Goal: Information Seeking & Learning: Learn about a topic

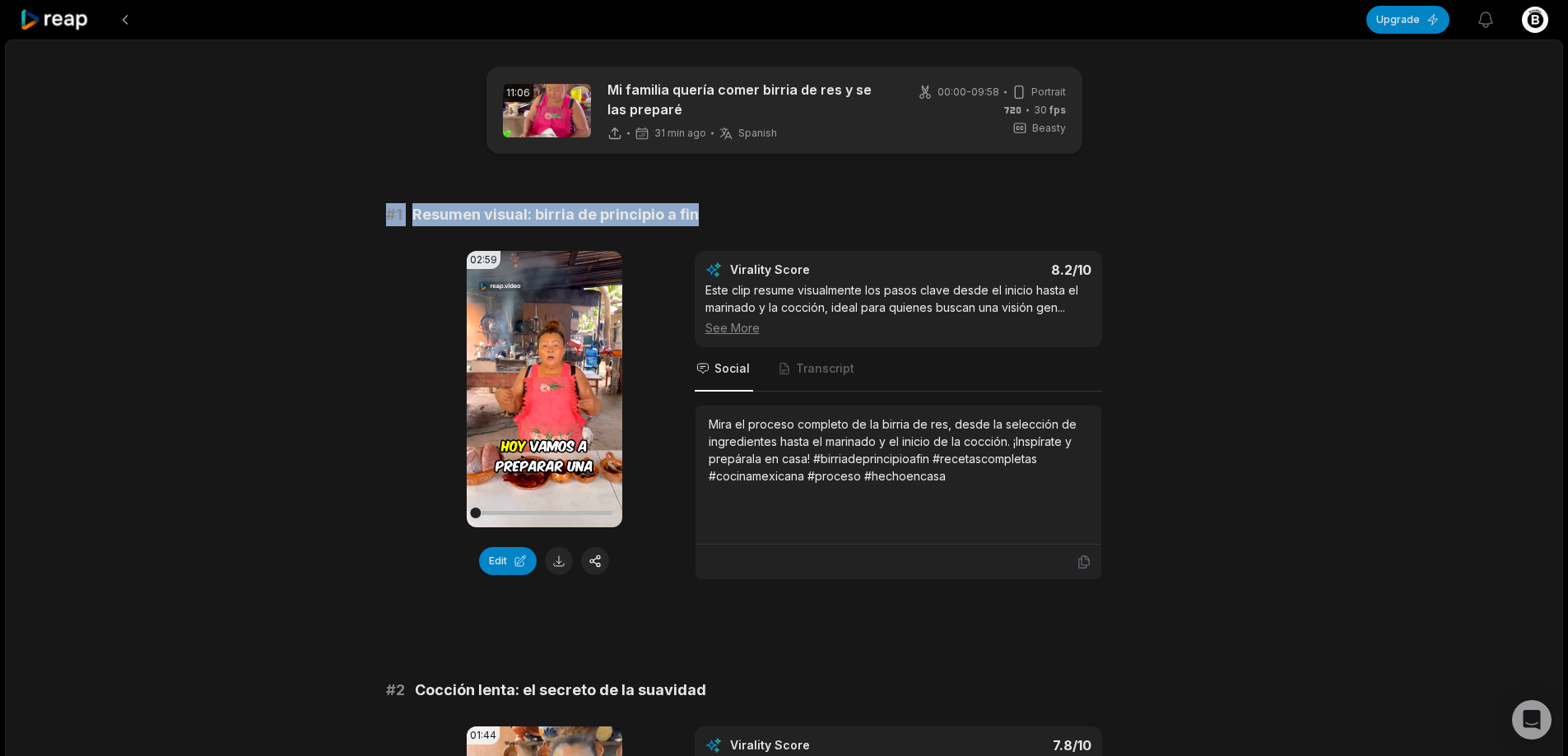
drag, startPoint x: 381, startPoint y: 209, endPoint x: 829, endPoint y: 209, distance: 448.0
copy div "# 1 Resumen visual: birria de principio a fin"
click at [557, 567] on button at bounding box center [559, 562] width 28 height 28
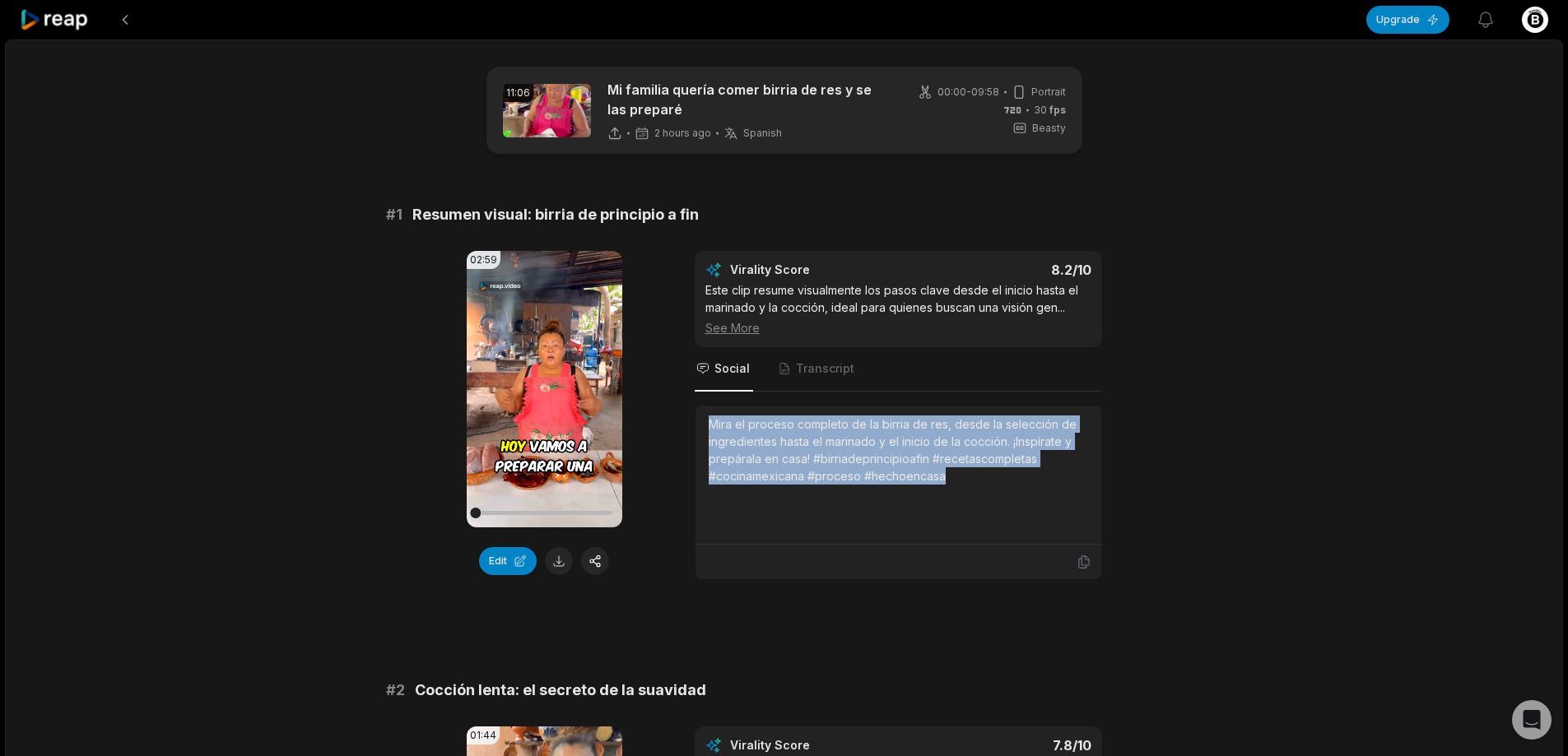
drag, startPoint x: 708, startPoint y: 426, endPoint x: 1001, endPoint y: 468, distance: 296.0
click at [1017, 489] on div "Mira el proceso completo de la birria de res, desde la selección de ingrediente…" at bounding box center [898, 475] width 380 height 118
copy div "Mira el proceso completo de la birria de res, desde la selección de ingrediente…"
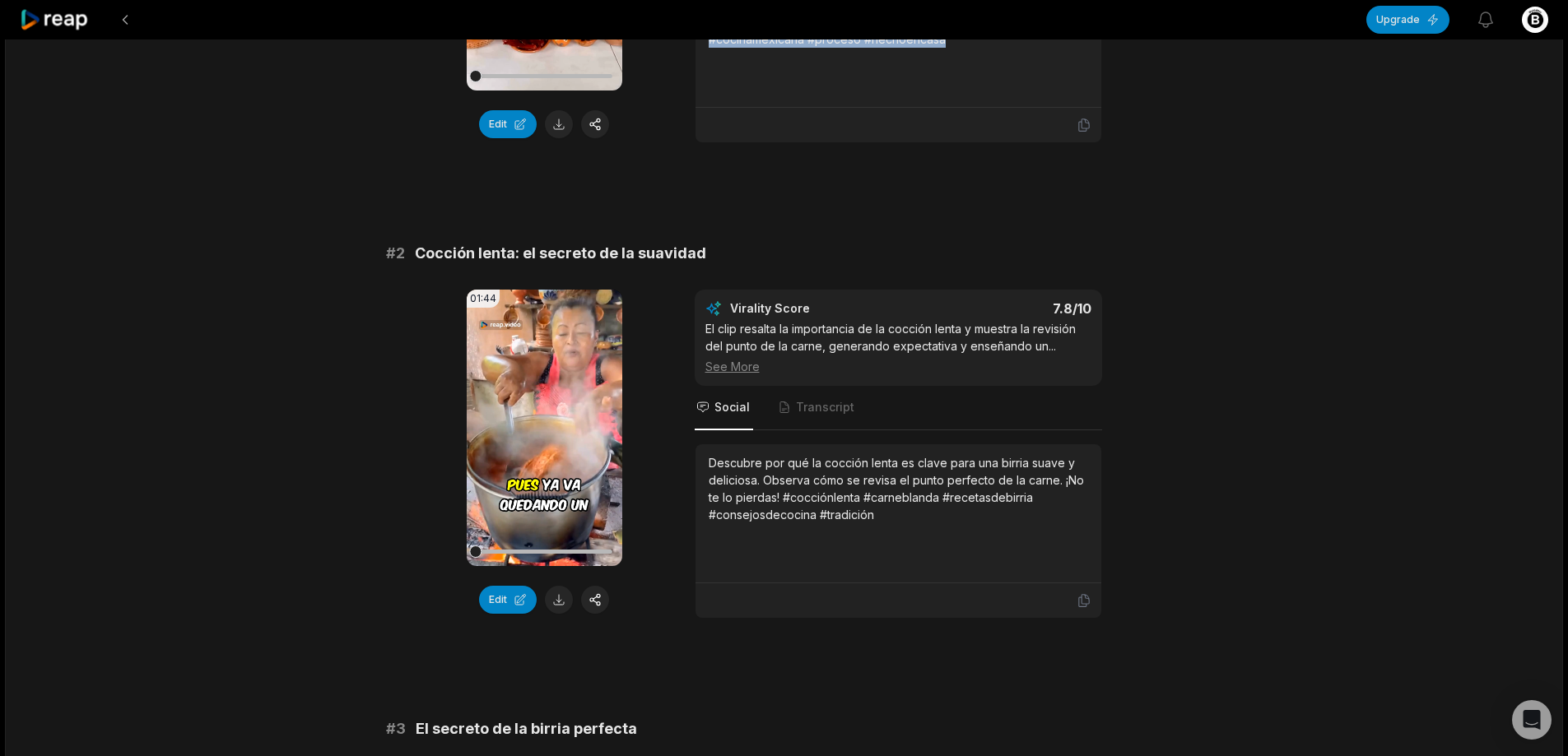
scroll to position [494, 0]
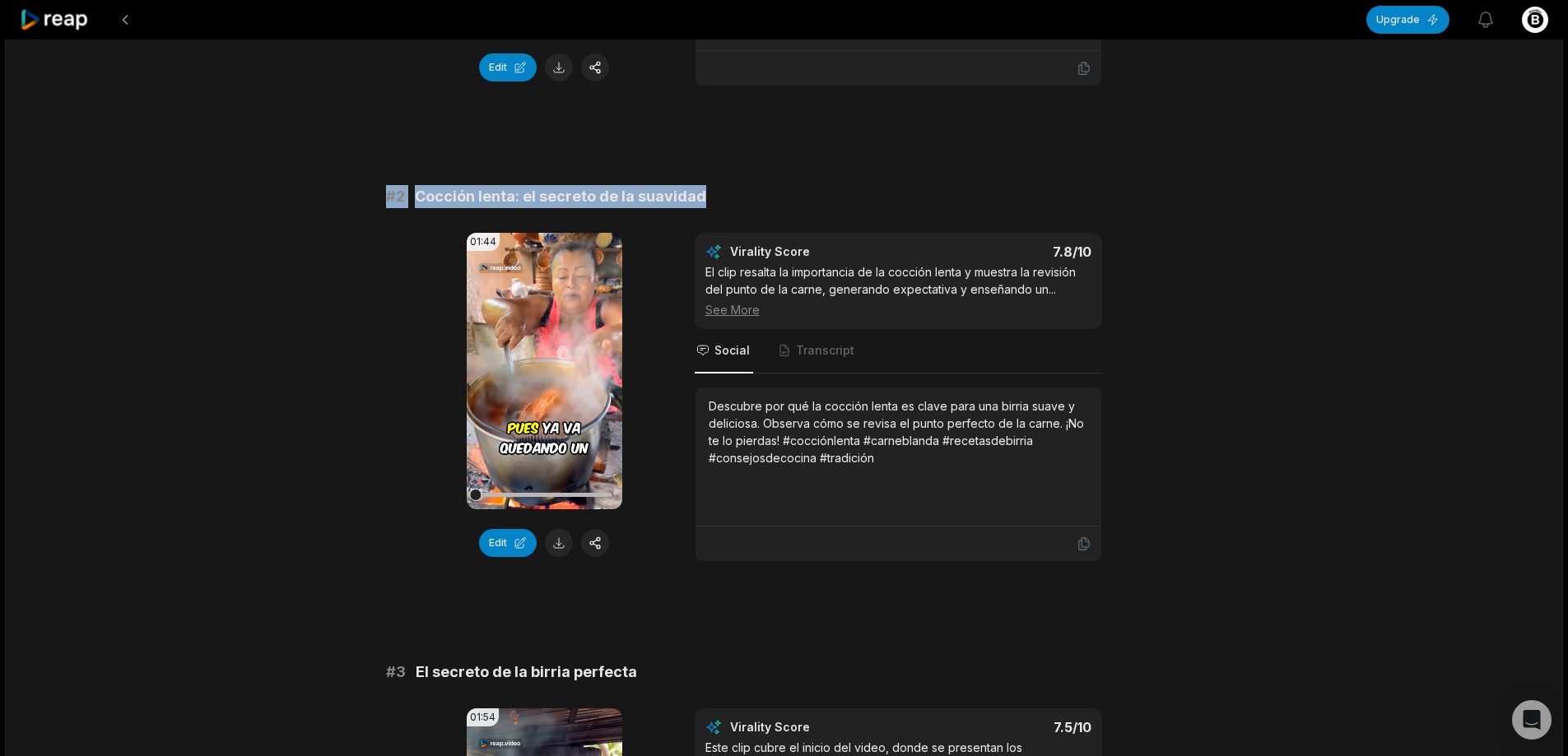
drag, startPoint x: 381, startPoint y: 192, endPoint x: 907, endPoint y: 191, distance: 526.0
copy div "# 2 Cocción lenta: el secreto de la suavidad"
click at [559, 547] on button at bounding box center [559, 543] width 28 height 28
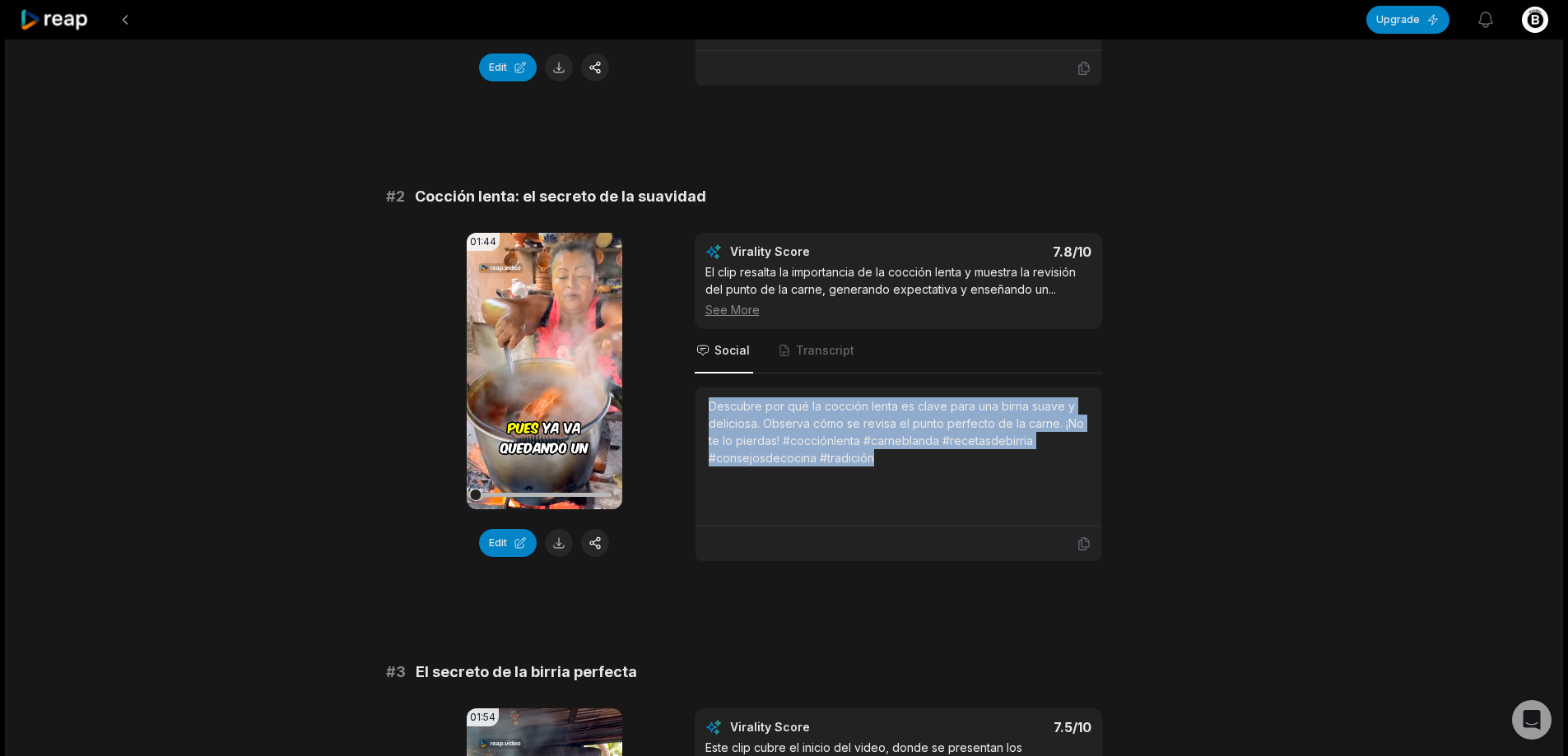
drag, startPoint x: 706, startPoint y: 405, endPoint x: 915, endPoint y: 455, distance: 214.9
click at [915, 455] on div "Descubre por qué la cocción lenta es clave para una birria suave y deliciosa. O…" at bounding box center [898, 457] width 406 height 139
copy div "Descubre por qué la cocción lenta es clave para una birria suave y deliciosa. O…"
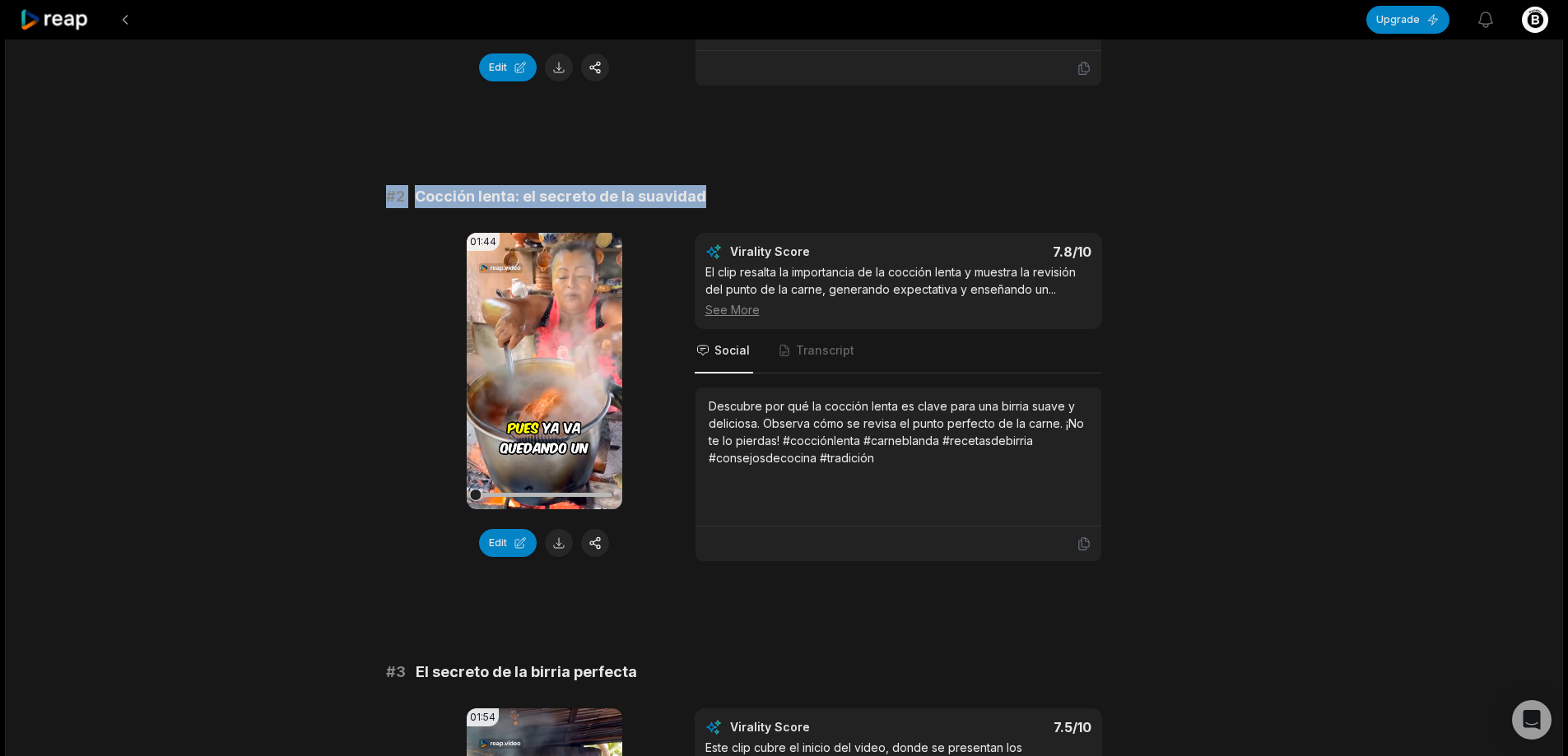
drag, startPoint x: 387, startPoint y: 190, endPoint x: 839, endPoint y: 209, distance: 452.4
click at [993, 190] on div "# 2 Cocción lenta: el secreto de la suavidad" at bounding box center [784, 197] width 797 height 23
drag, startPoint x: 678, startPoint y: 209, endPoint x: 645, endPoint y: 199, distance: 34.5
click at [645, 199] on span "Cocción lenta: el secreto de la suavidad" at bounding box center [560, 197] width 291 height 23
drag, startPoint x: 506, startPoint y: 194, endPoint x: 74, endPoint y: 189, distance: 432.0
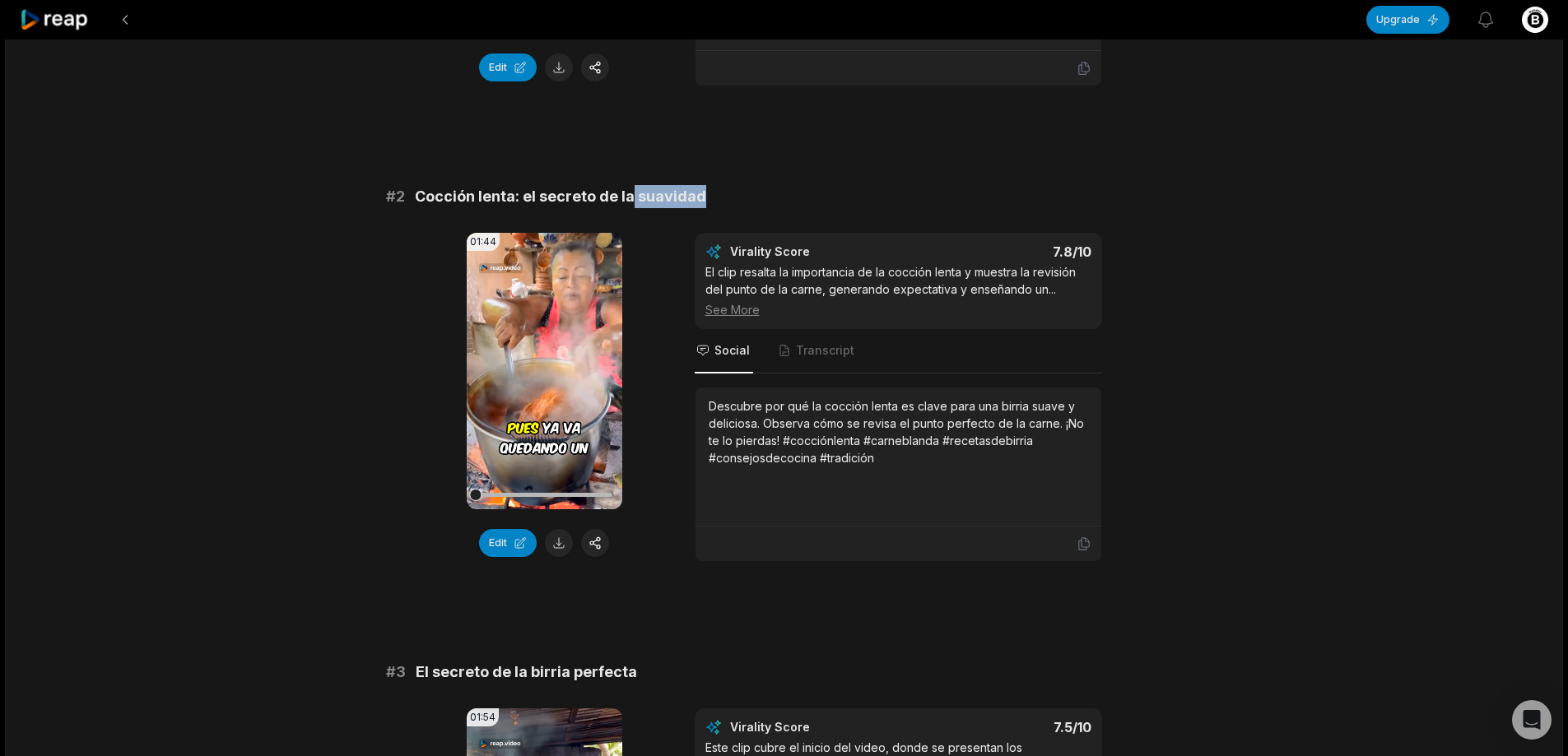
copy div "# 2 Cocción lenta: el secreto de la suavidad"
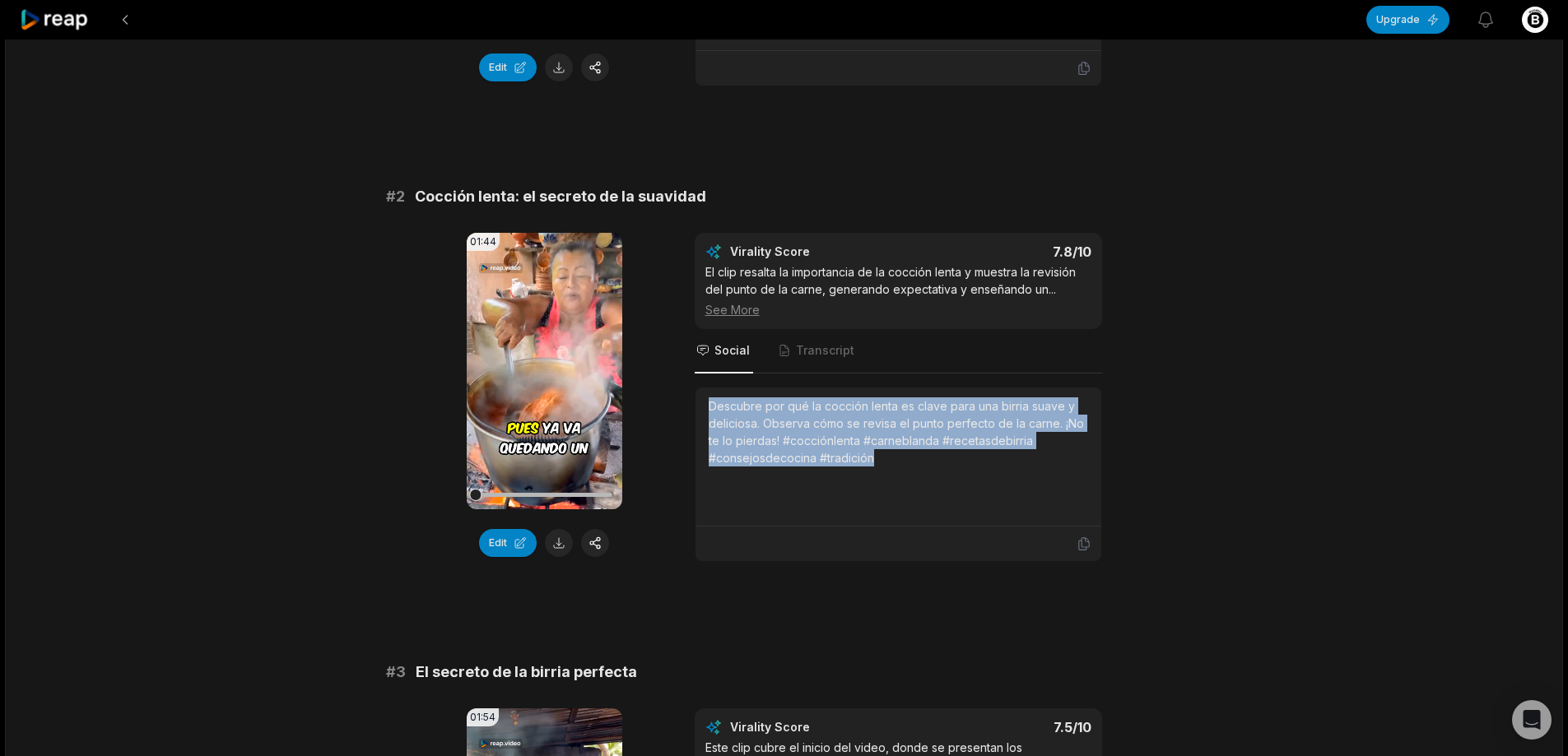
drag, startPoint x: 715, startPoint y: 404, endPoint x: 891, endPoint y: 418, distance: 176.6
click at [906, 469] on div "Descubre por qué la cocción lenta es clave para una birria suave y deliciosa. O…" at bounding box center [898, 456] width 380 height 118
copy div "Descubre por qué la cocción lenta es clave para una birria suave y deliciosa. O…"
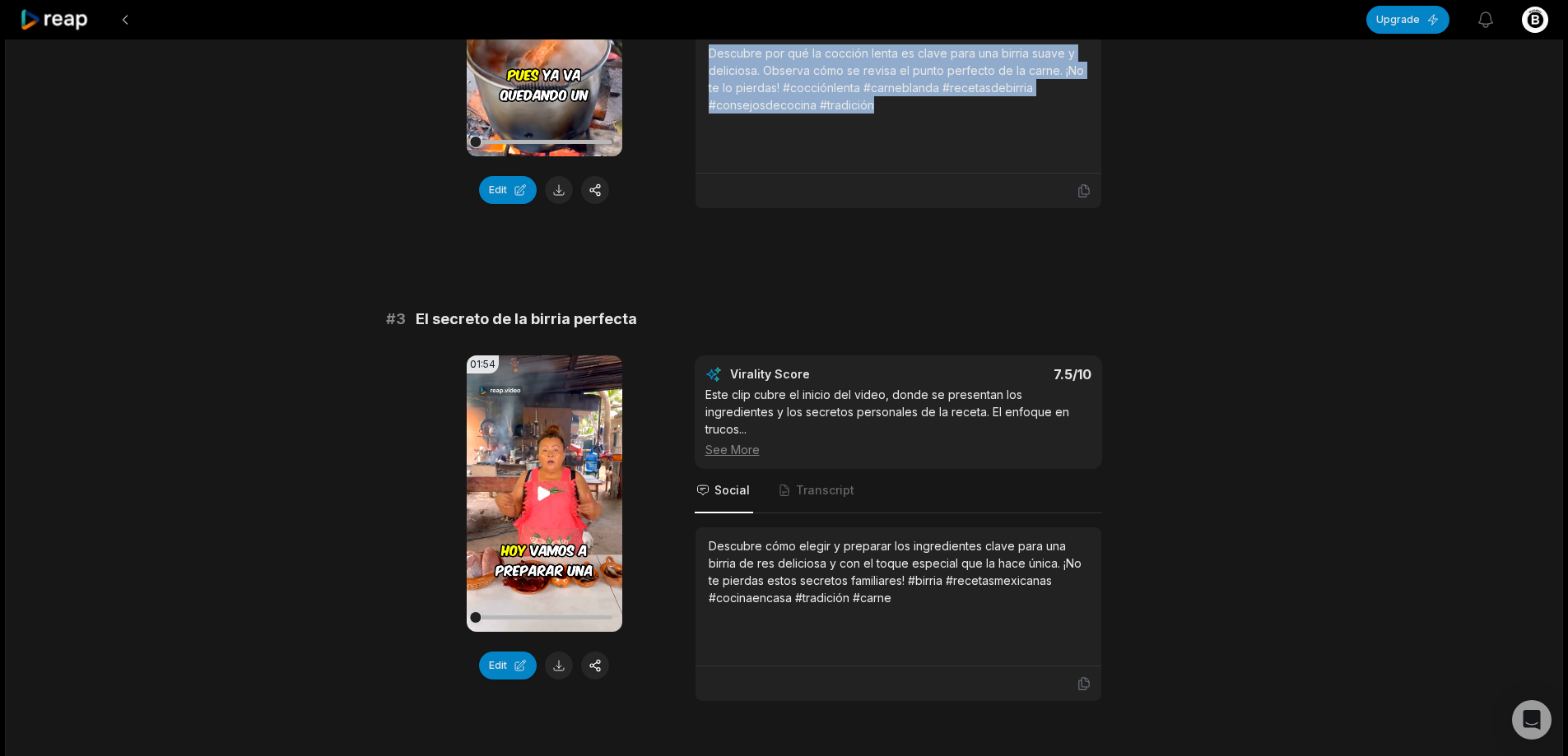
scroll to position [988, 0]
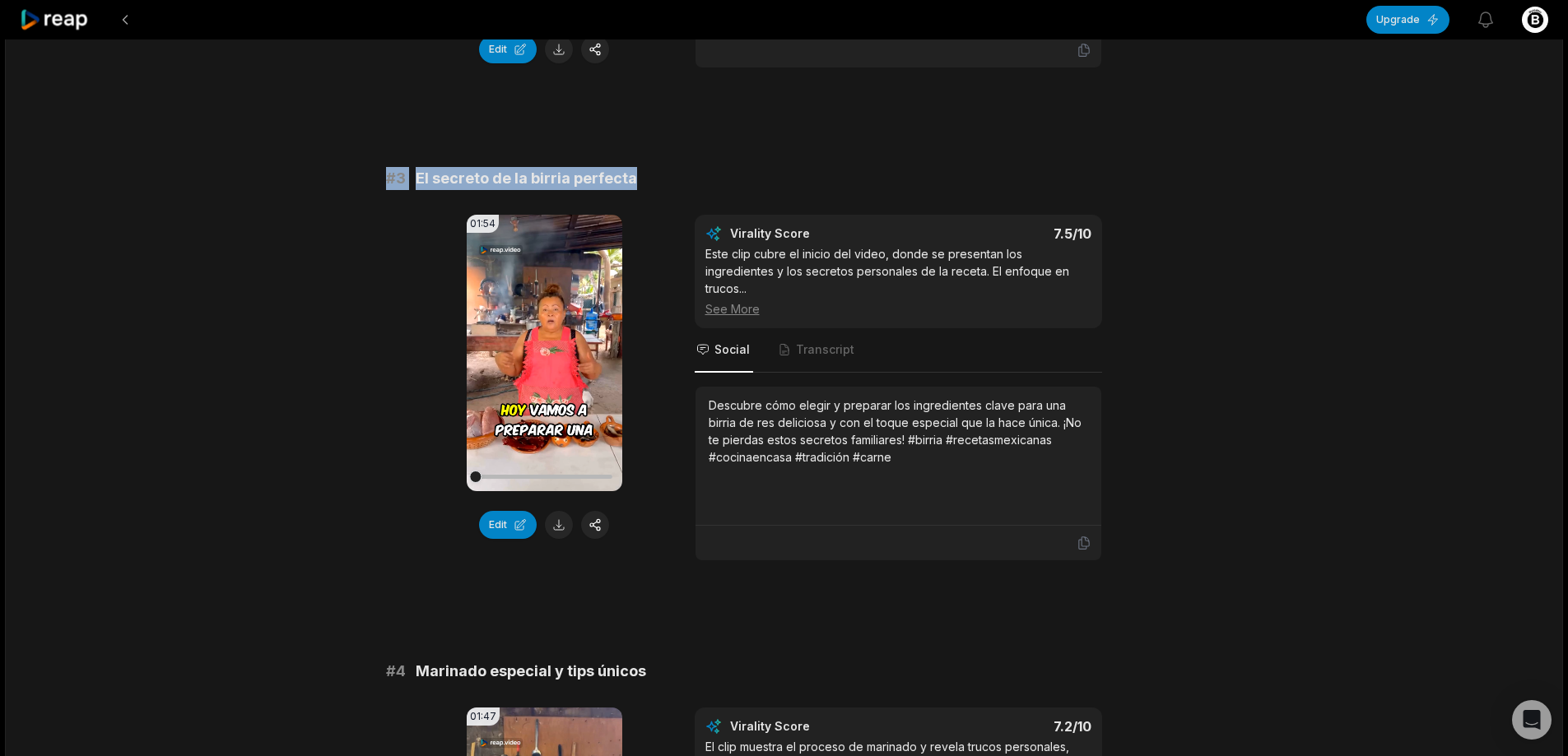
drag, startPoint x: 370, startPoint y: 179, endPoint x: 811, endPoint y: 175, distance: 441.0
copy div "# 3 El secreto de la birria perfecta"
click at [567, 517] on button at bounding box center [559, 525] width 28 height 28
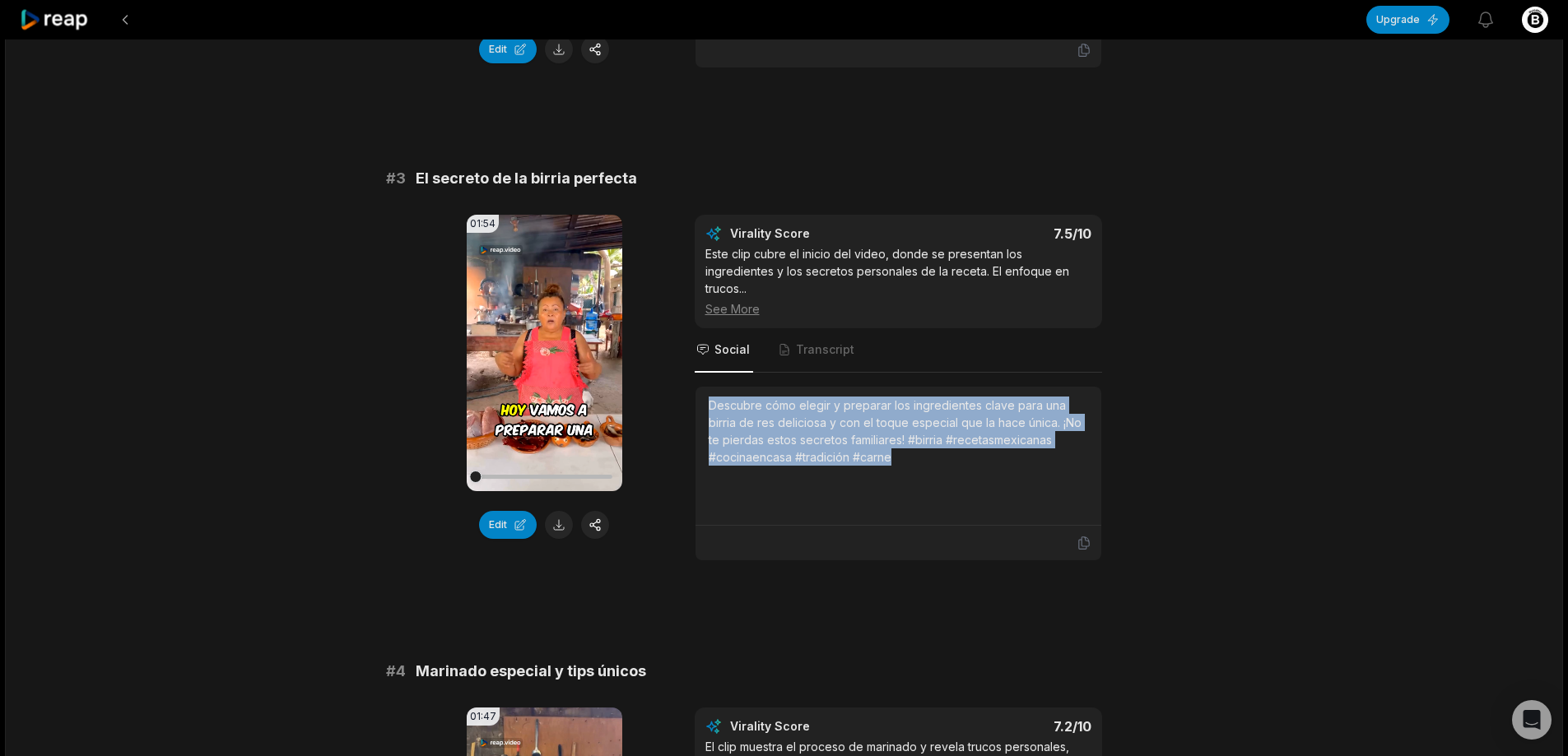
drag, startPoint x: 709, startPoint y: 388, endPoint x: 960, endPoint y: 464, distance: 262.3
click at [960, 464] on div "Descubre cómo elegir y preparar los ingredientes clave para una birria de res d…" at bounding box center [898, 456] width 380 height 118
copy div "Descubre cómo elegir y preparar los ingredientes clave para una birria de res d…"
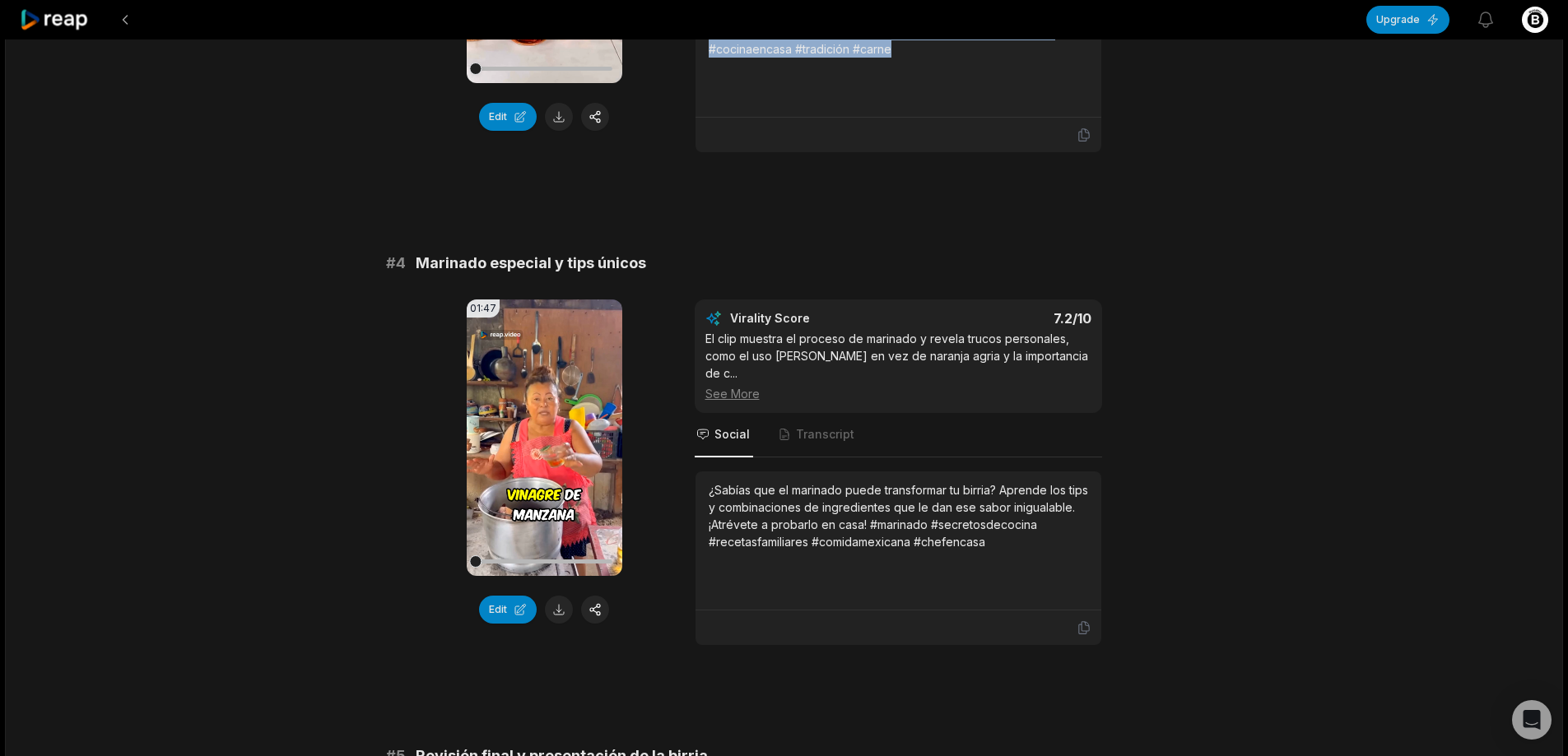
scroll to position [1399, 0]
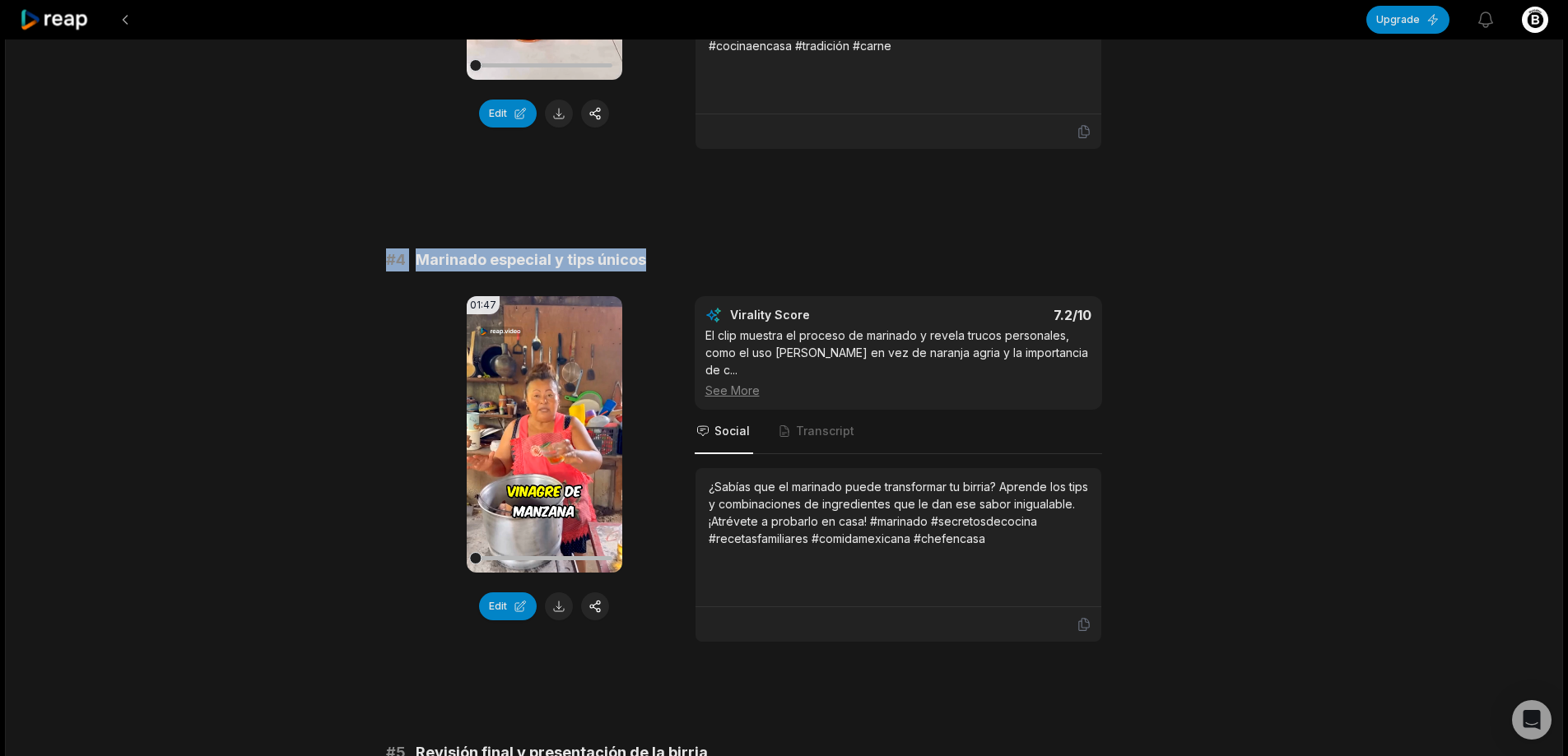
drag, startPoint x: 376, startPoint y: 237, endPoint x: 949, endPoint y: 233, distance: 573.0
click at [949, 233] on div "11:06 Mi familia quería comer birria de res y se las preparé 2 hours ago Spanis…" at bounding box center [784, 670] width 1558 height 4059
copy div "# 4 Marinado especial y tips únicos"
click at [564, 592] on button at bounding box center [559, 607] width 28 height 28
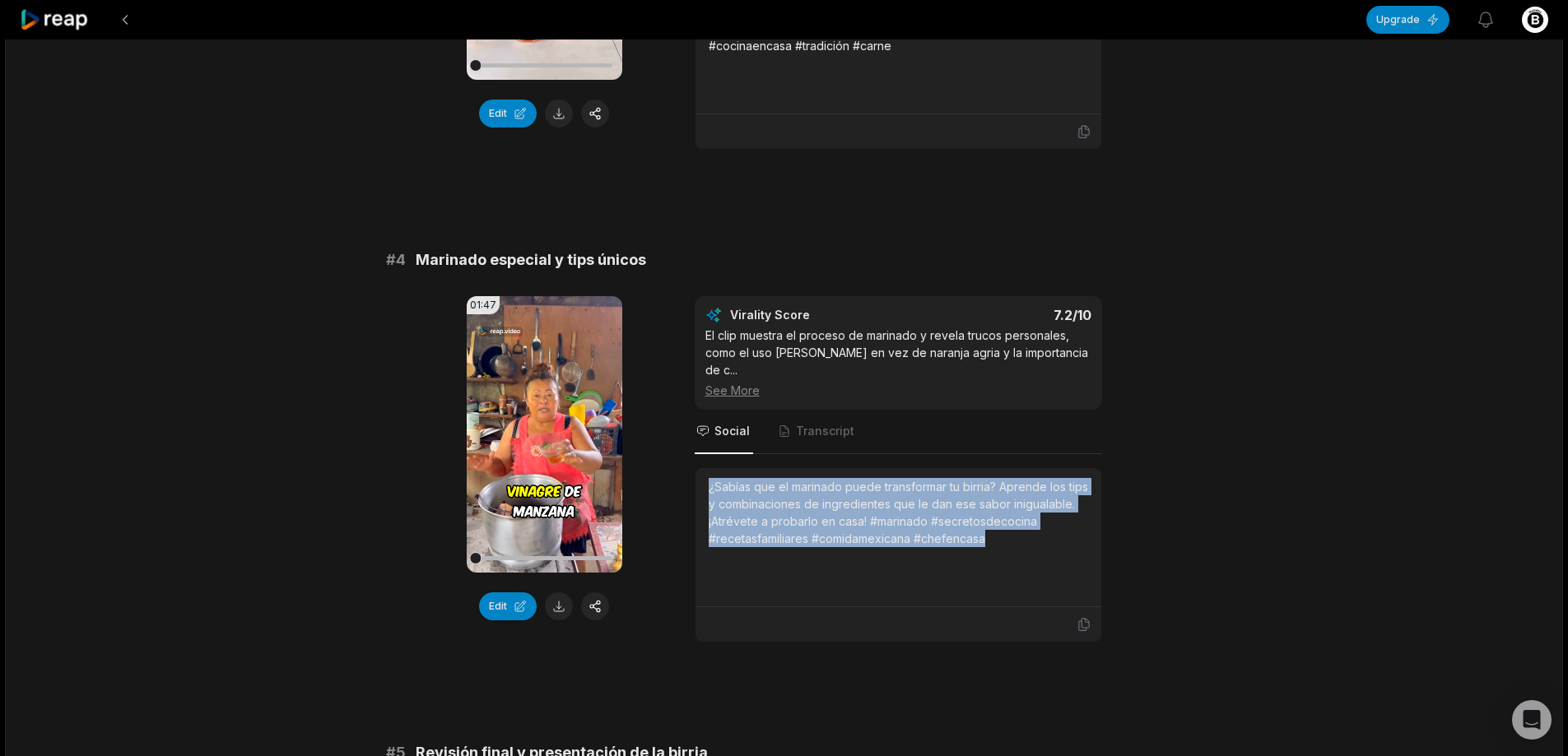
drag, startPoint x: 704, startPoint y: 451, endPoint x: 819, endPoint y: 524, distance: 136.2
click at [819, 524] on div "¿Sabías que el marinado puede transformar tu birria? Aprende los tips y combina…" at bounding box center [898, 537] width 406 height 139
copy div "¿Sabías que el marinado puede transformar tu birria? Aprende los tips y combina…"
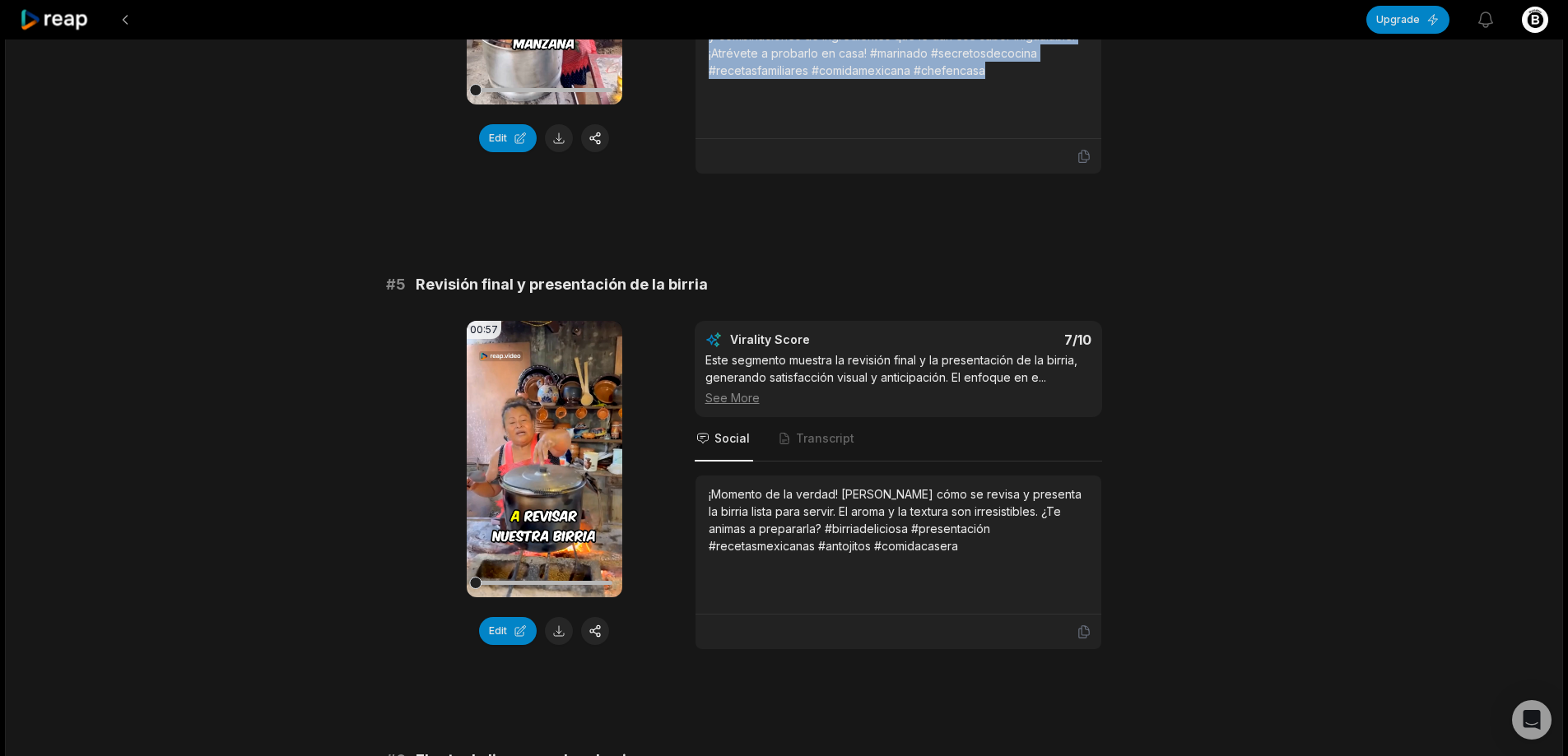
scroll to position [1893, 0]
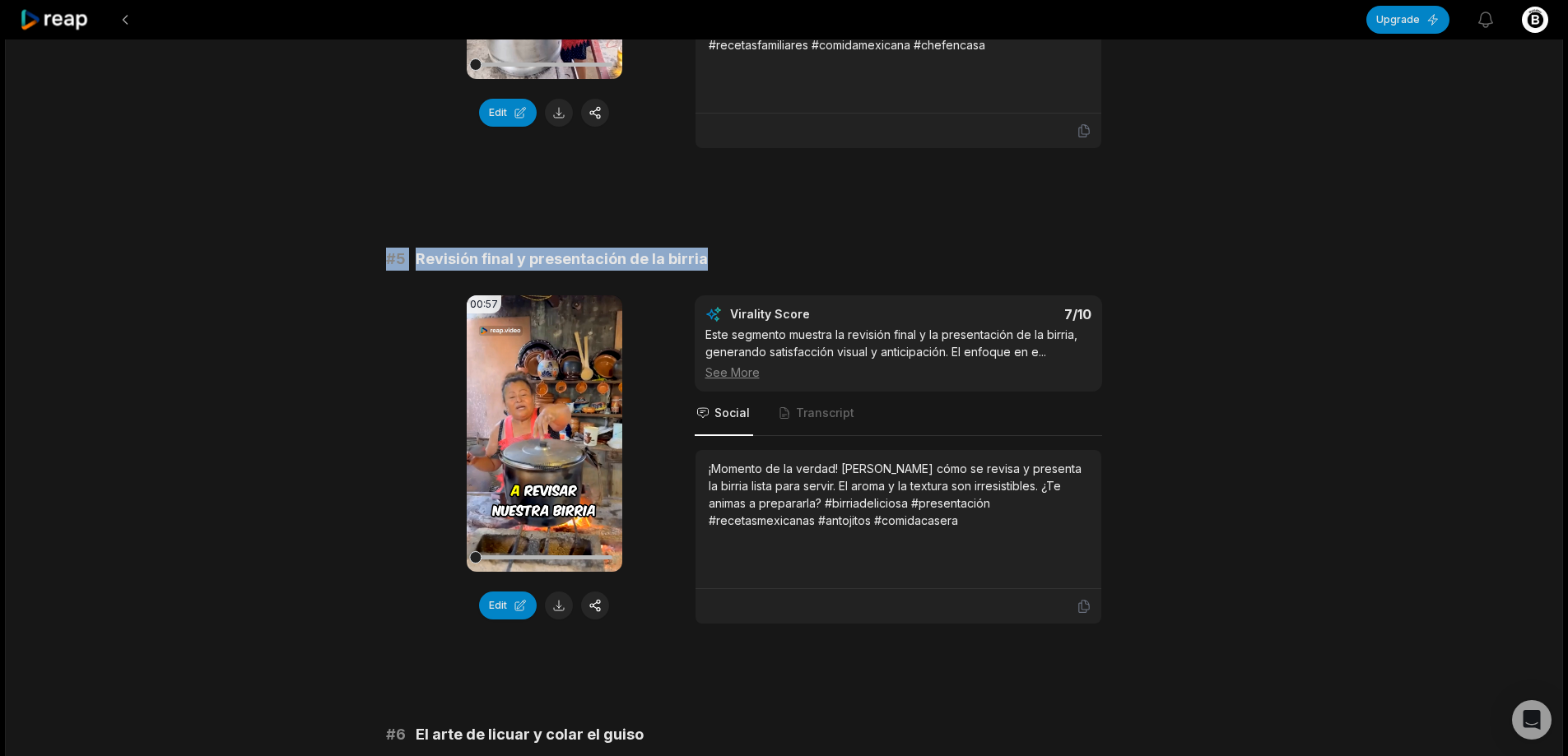
drag, startPoint x: 386, startPoint y: 220, endPoint x: 885, endPoint y: 229, distance: 499.1
click at [885, 248] on div "# 5 Revisión final y presentación de la birria" at bounding box center [784, 260] width 797 height 23
click at [560, 592] on button at bounding box center [559, 606] width 28 height 28
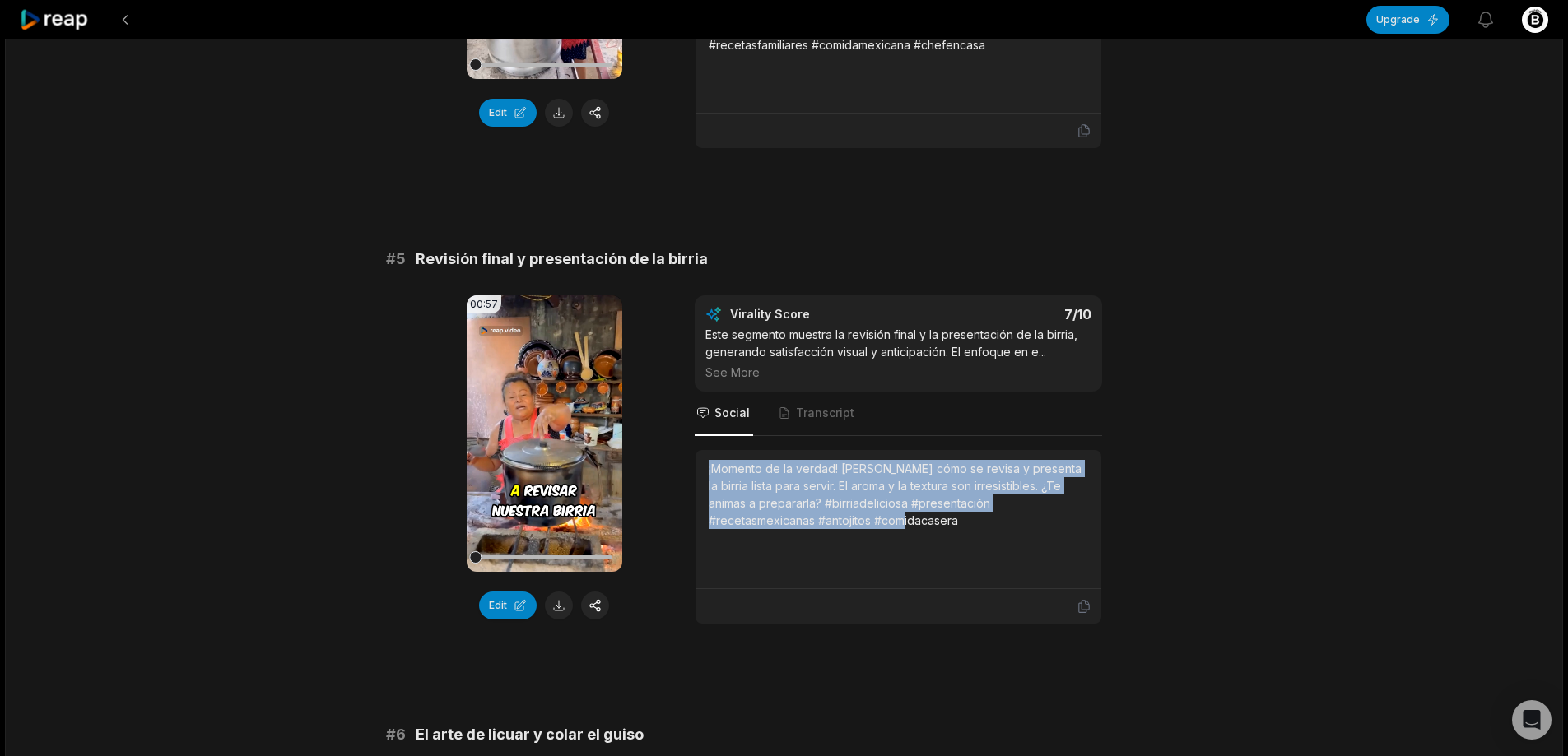
drag, startPoint x: 708, startPoint y: 431, endPoint x: 880, endPoint y: 535, distance: 201.0
click at [880, 535] on div "¡Momento de la verdad! [PERSON_NAME] cómo se revisa y presenta la birria lista …" at bounding box center [898, 519] width 380 height 118
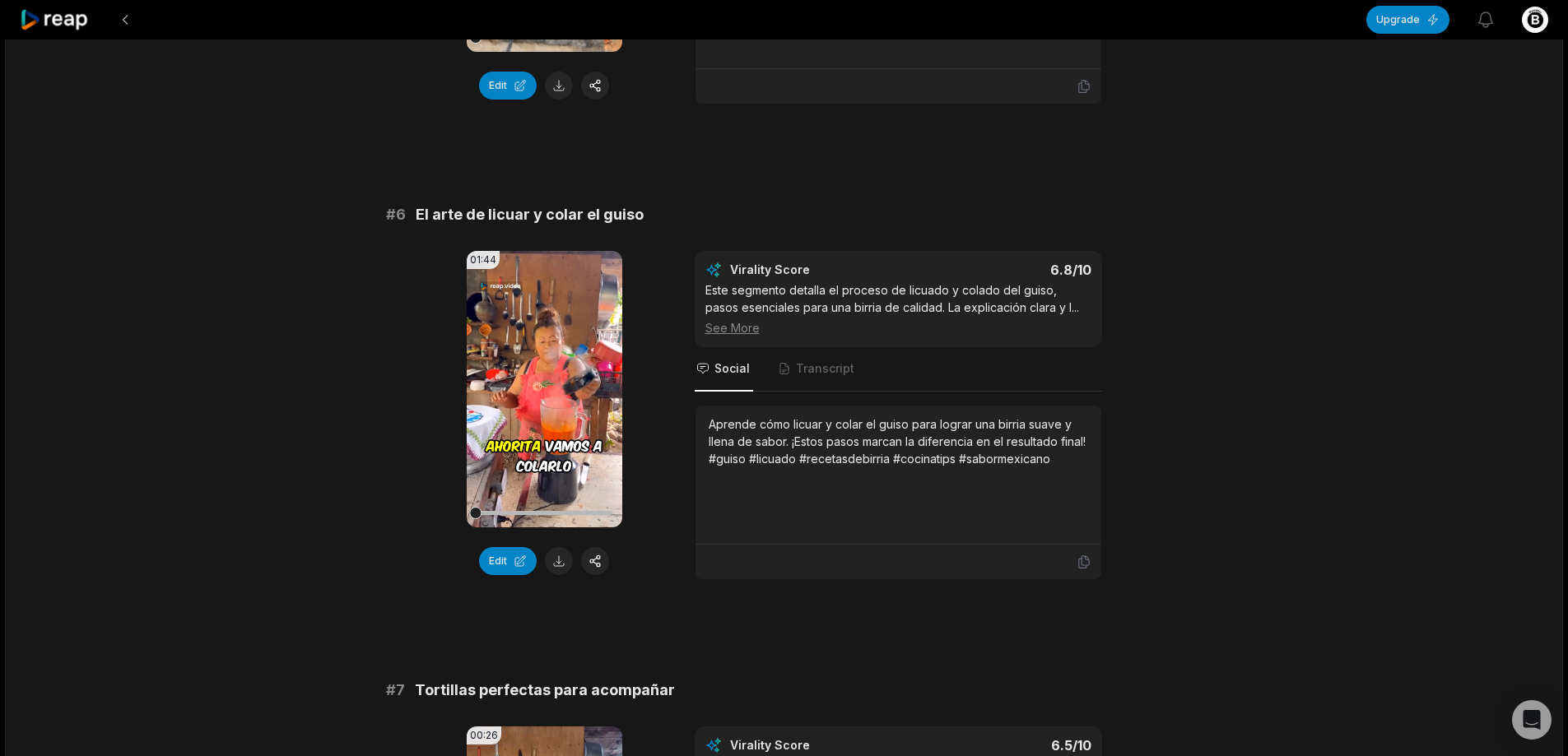
scroll to position [2469, 0]
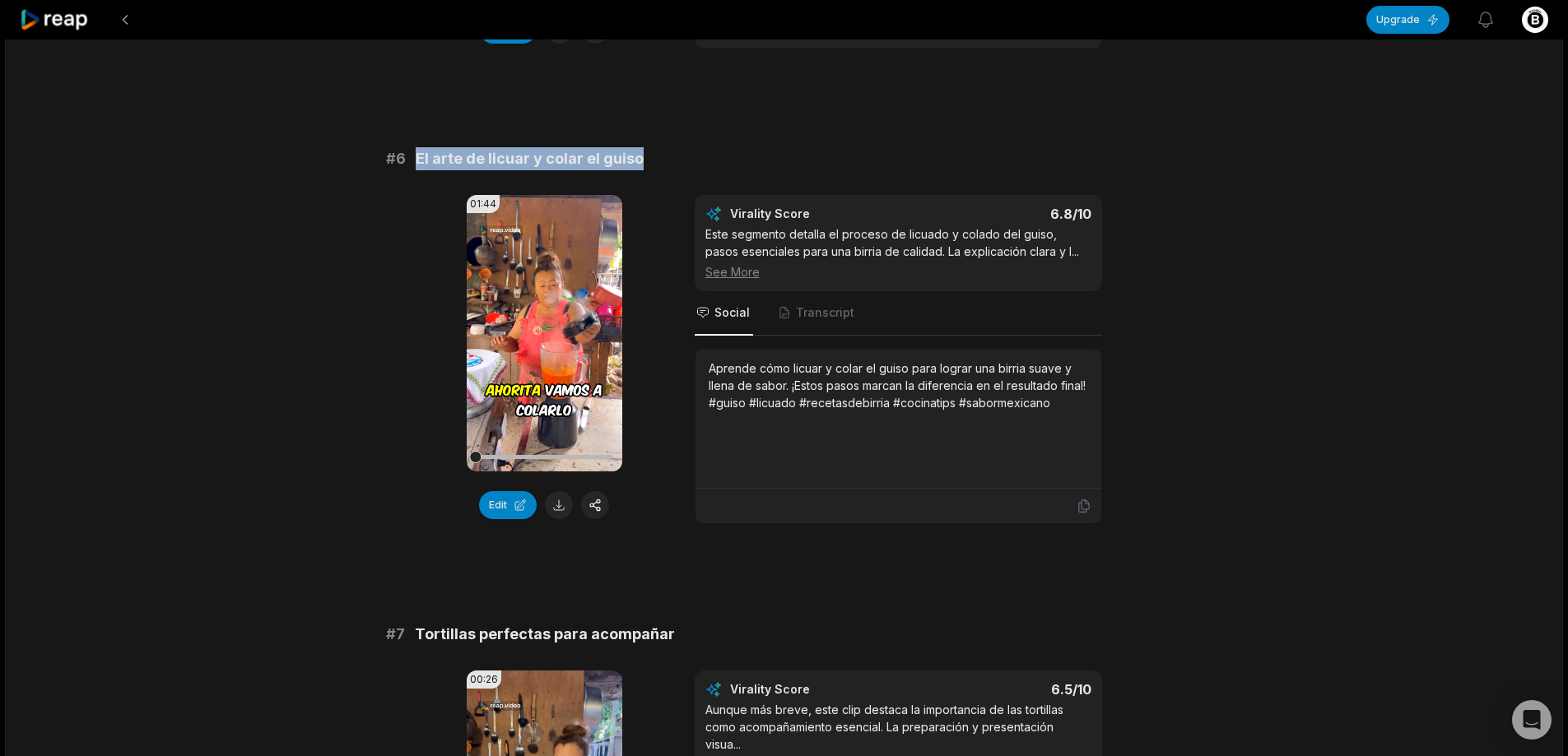
drag, startPoint x: 419, startPoint y: 124, endPoint x: 649, endPoint y: 129, distance: 230.1
click at [649, 148] on div "# 6 El arte de licuar y colar el guiso" at bounding box center [784, 159] width 797 height 23
click at [557, 491] on button at bounding box center [559, 506] width 28 height 28
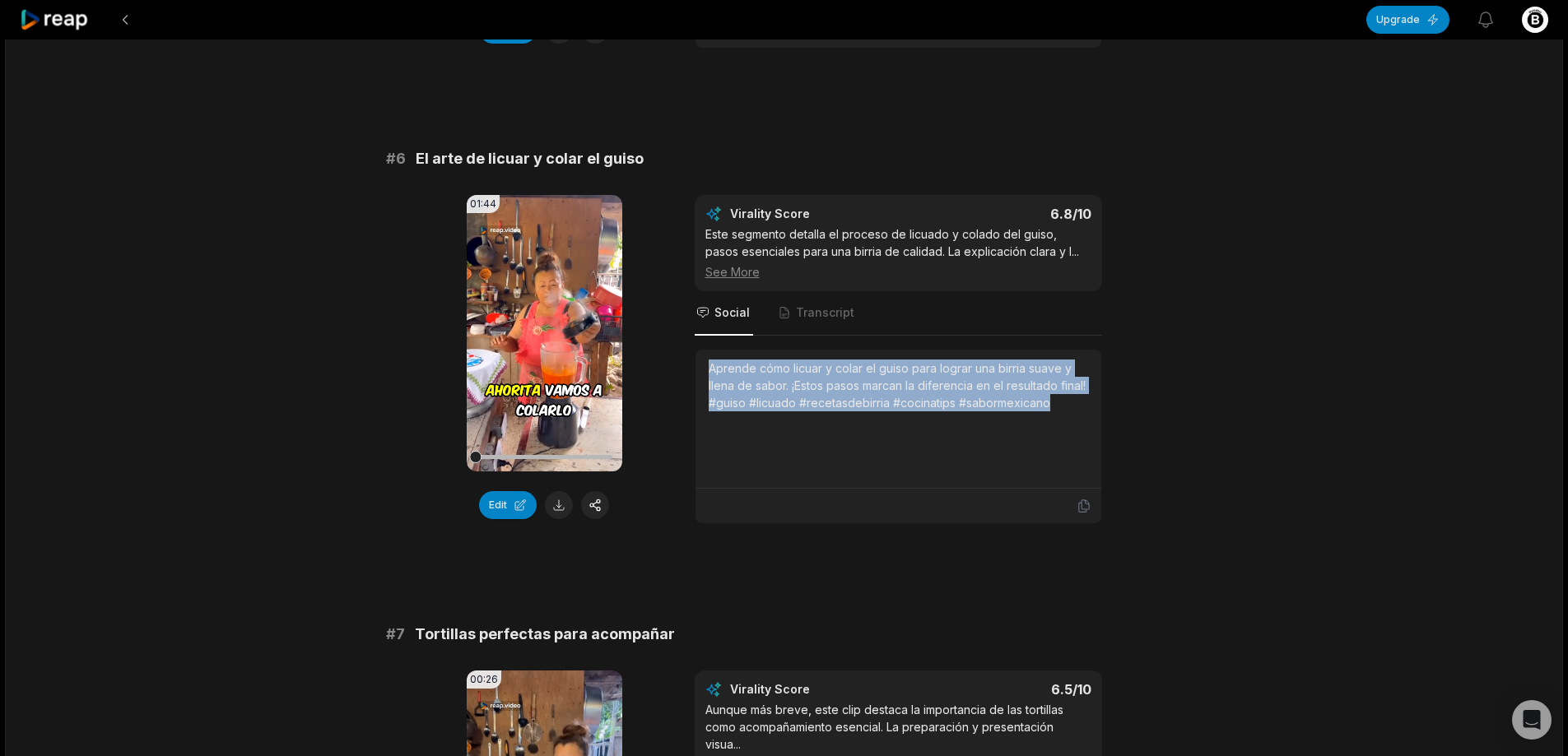
drag, startPoint x: 704, startPoint y: 330, endPoint x: 1118, endPoint y: 393, distance: 418.8
click at [1118, 393] on div "01:44 Your browser does not support mp4 format. Edit Virality Score 6.8 /10 Est…" at bounding box center [784, 360] width 797 height 330
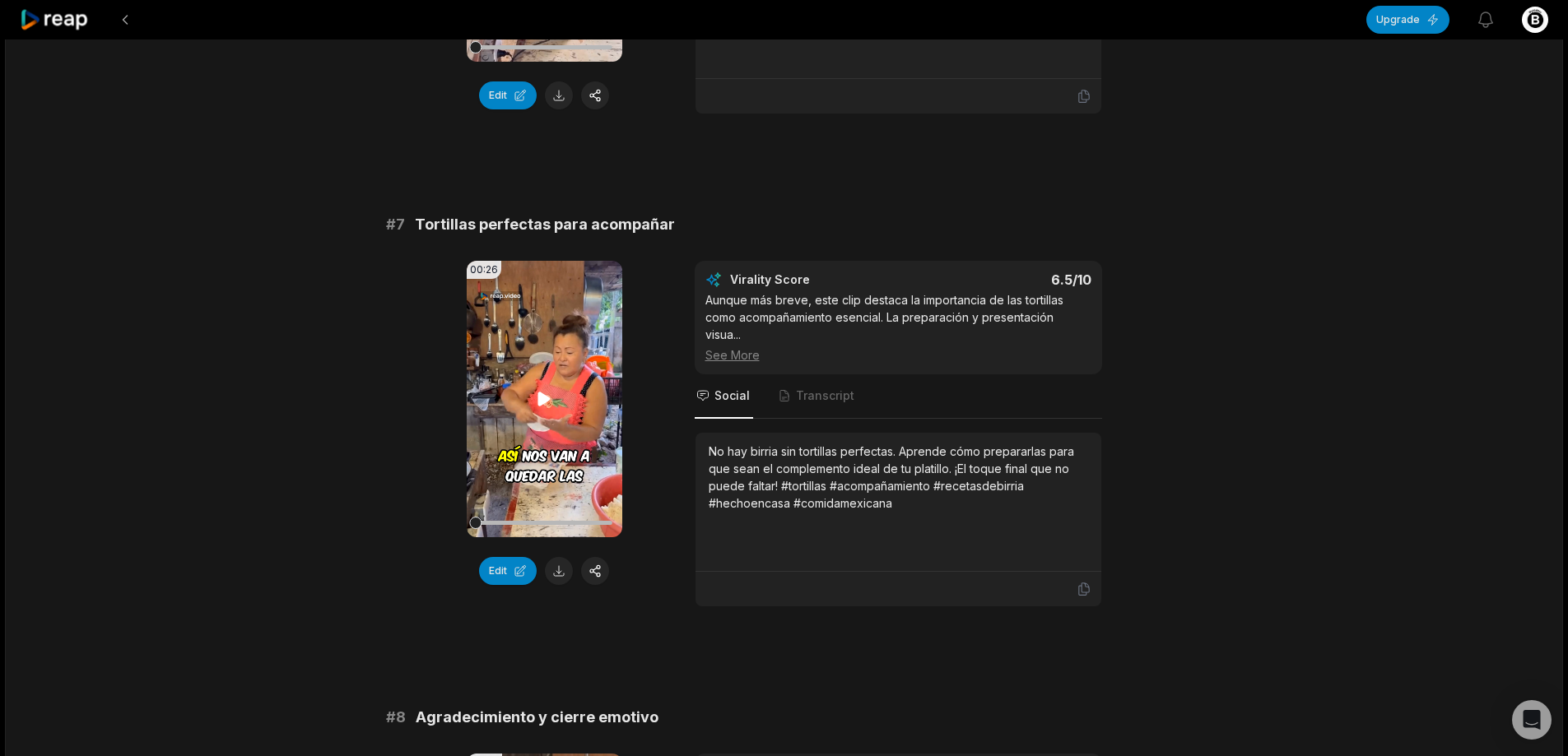
scroll to position [2880, 0]
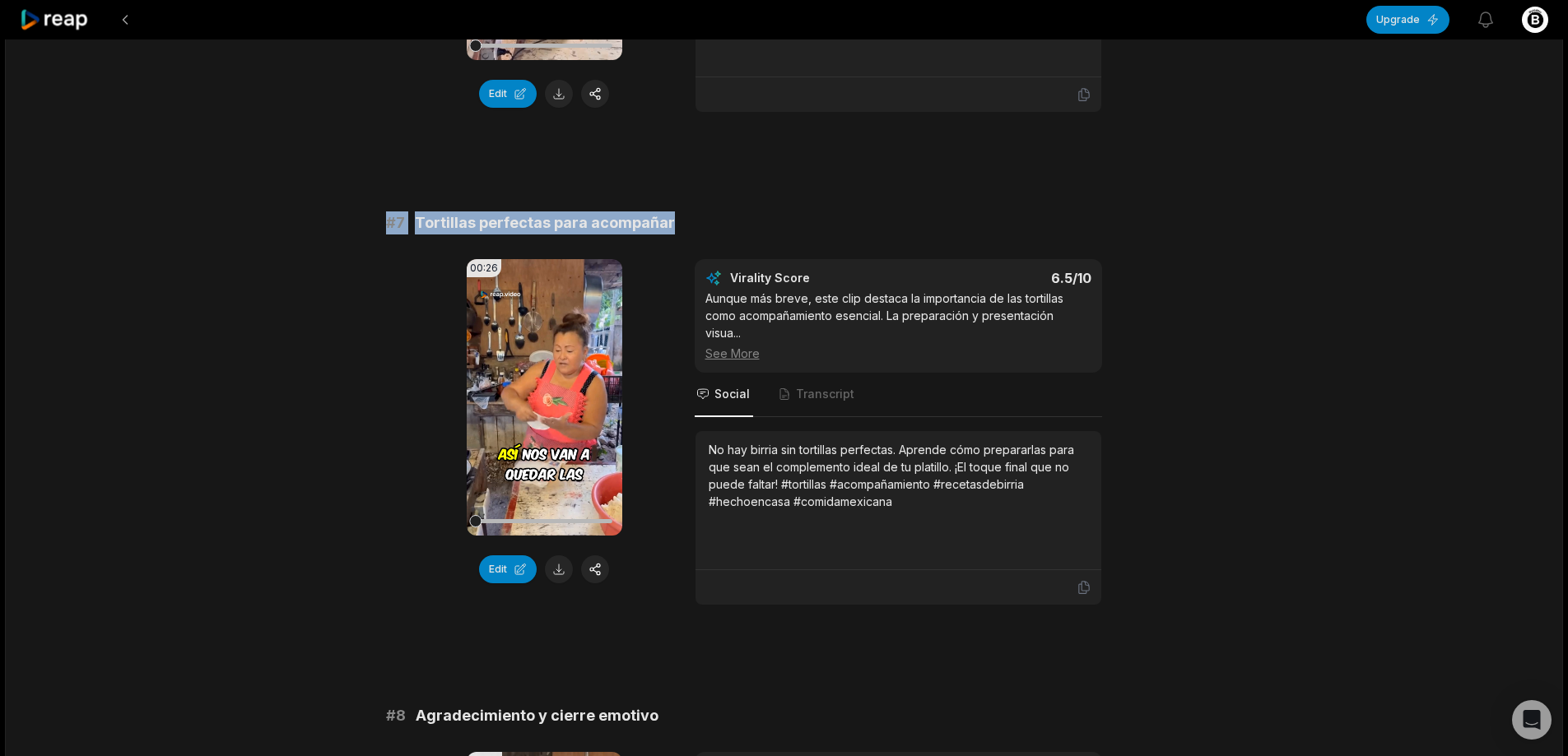
drag, startPoint x: 380, startPoint y: 189, endPoint x: 892, endPoint y: 188, distance: 512.0
click at [581, 211] on span "Tortillas perfectas para acompañar" at bounding box center [545, 223] width 260 height 23
drag, startPoint x: 416, startPoint y: 184, endPoint x: 970, endPoint y: 184, distance: 554.0
click at [976, 211] on div "# 7 Tortillas perfectas para acompañar" at bounding box center [784, 223] width 797 height 23
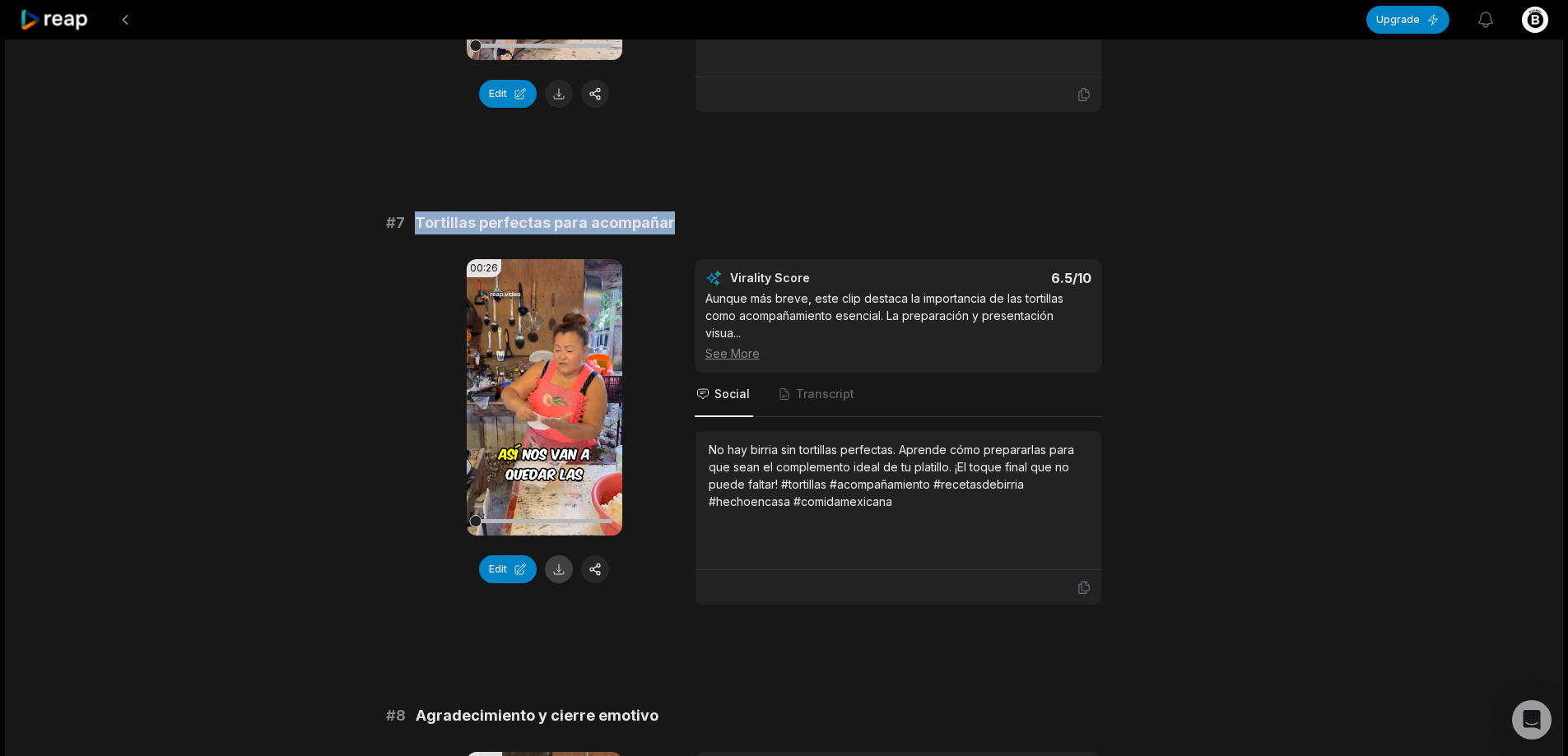
click at [561, 556] on button at bounding box center [559, 570] width 28 height 28
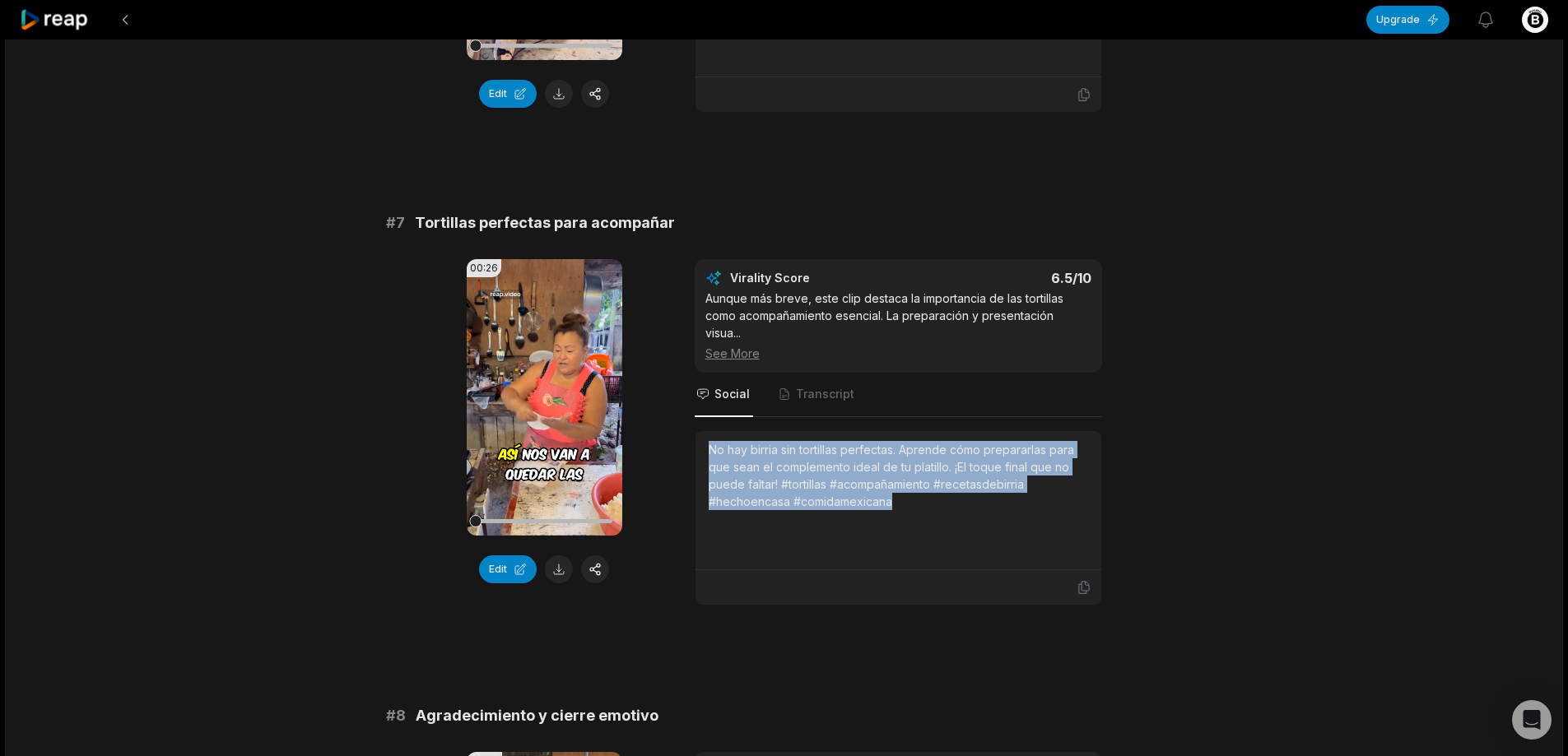
drag, startPoint x: 702, startPoint y: 416, endPoint x: 1075, endPoint y: 472, distance: 377.2
click at [1075, 472] on div "No hay birria sin tortillas perfectas. Aprende cómo prepararlas para que sean e…" at bounding box center [898, 501] width 406 height 139
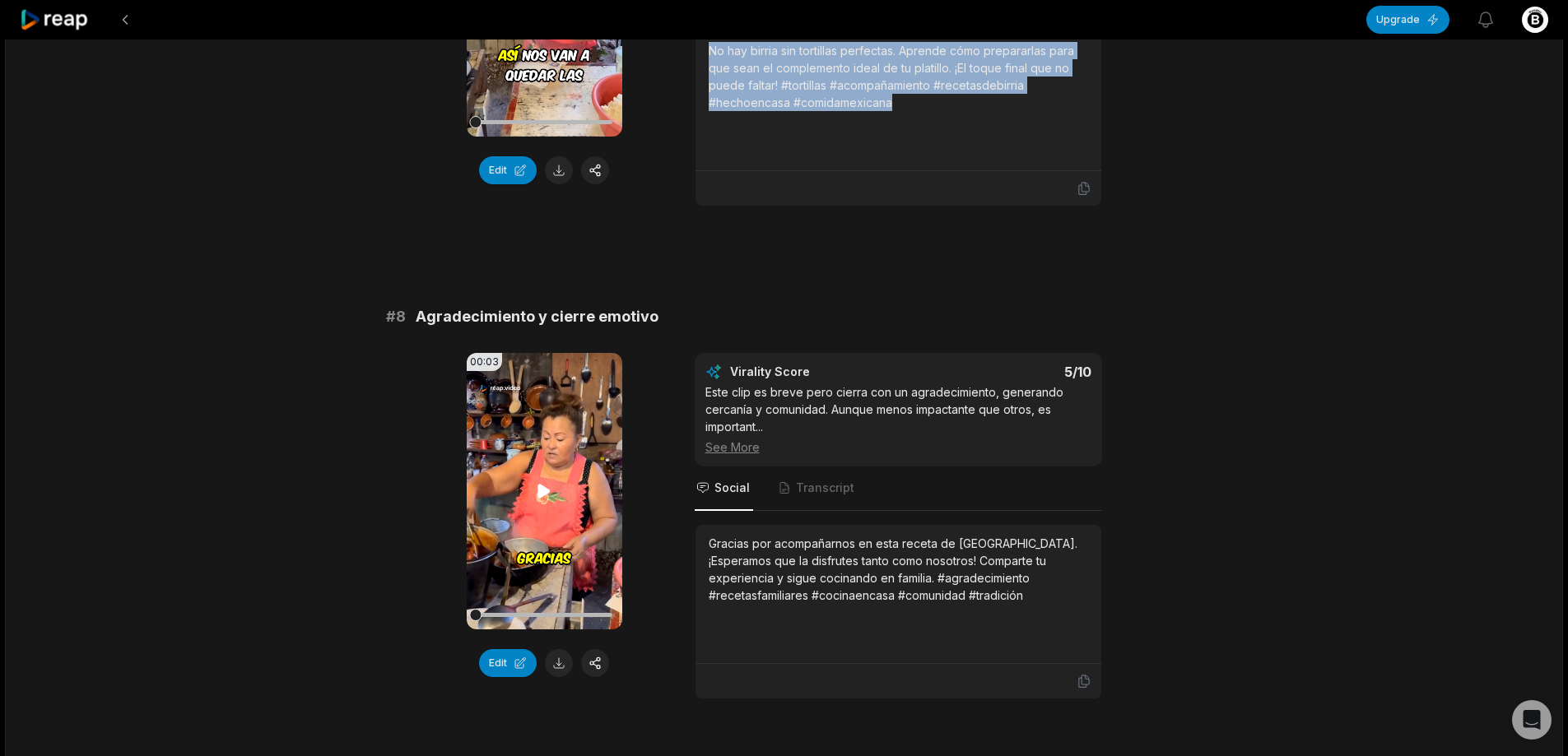
scroll to position [3313, 0]
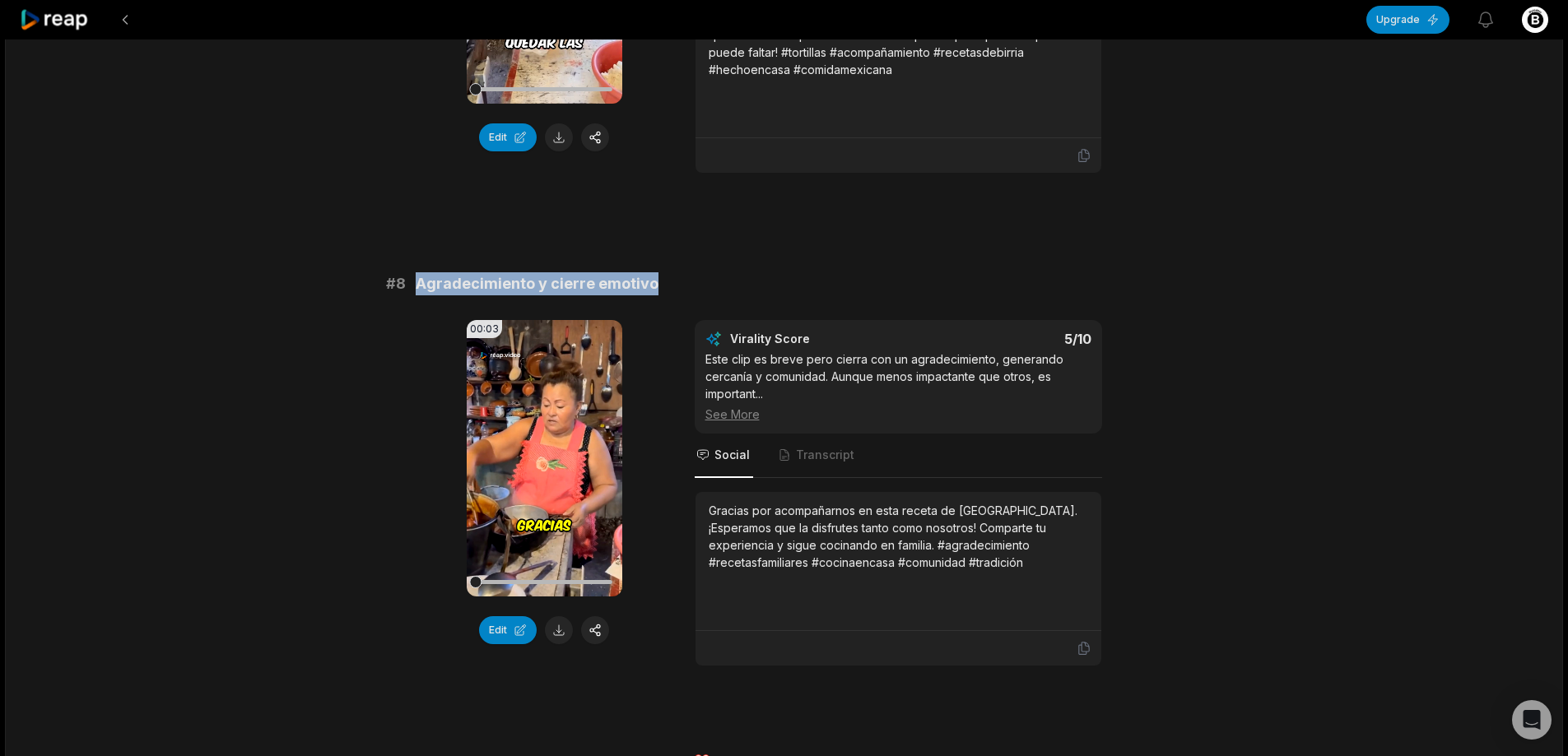
drag, startPoint x: 415, startPoint y: 252, endPoint x: 803, endPoint y: 239, distance: 388.2
click at [809, 272] on div "# 8 Agradecimiento y cierre emotivo" at bounding box center [784, 284] width 797 height 23
click at [548, 617] on button at bounding box center [559, 631] width 28 height 28
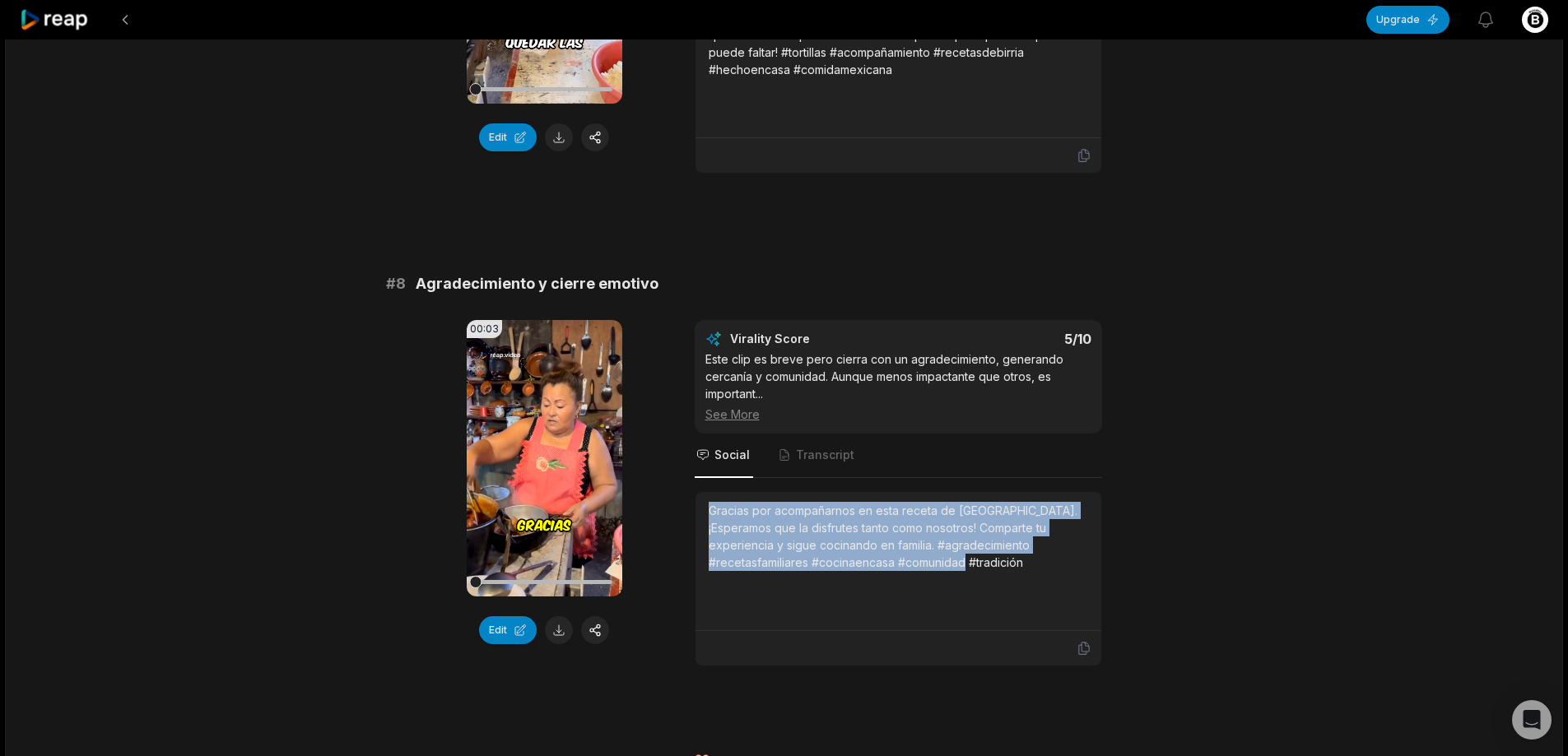
drag, startPoint x: 706, startPoint y: 474, endPoint x: 983, endPoint y: 545, distance: 286.0
click at [983, 545] on div "Gracias por acompañarnos en esta receta de [GEOGRAPHIC_DATA]. ¡Esperamos que la…" at bounding box center [898, 562] width 406 height 139
